Goal: Find specific page/section: Find specific page/section

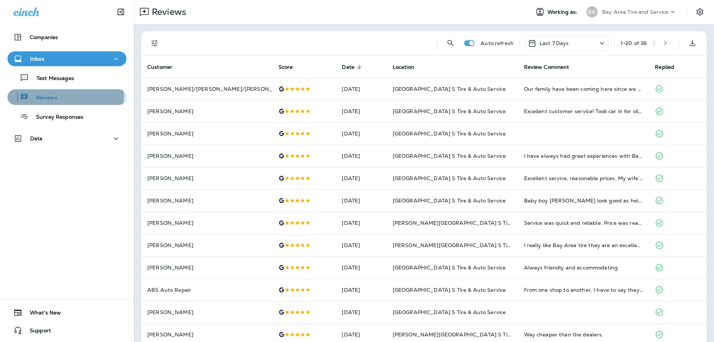
click at [49, 99] on p "Reviews" at bounding box center [43, 97] width 29 height 7
click at [51, 98] on p "Reviews" at bounding box center [43, 97] width 29 height 7
